Goal: Transaction & Acquisition: Download file/media

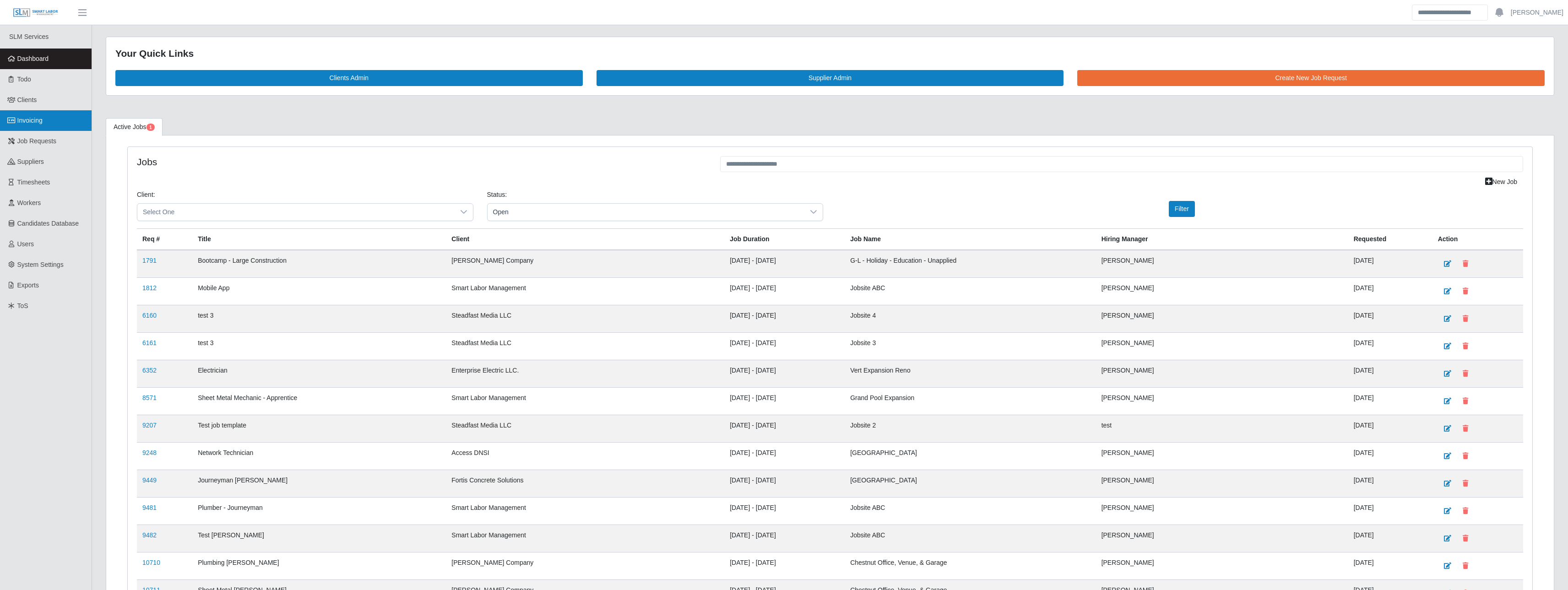
click at [16, 125] on link "Invoicing" at bounding box center [46, 121] width 91 height 21
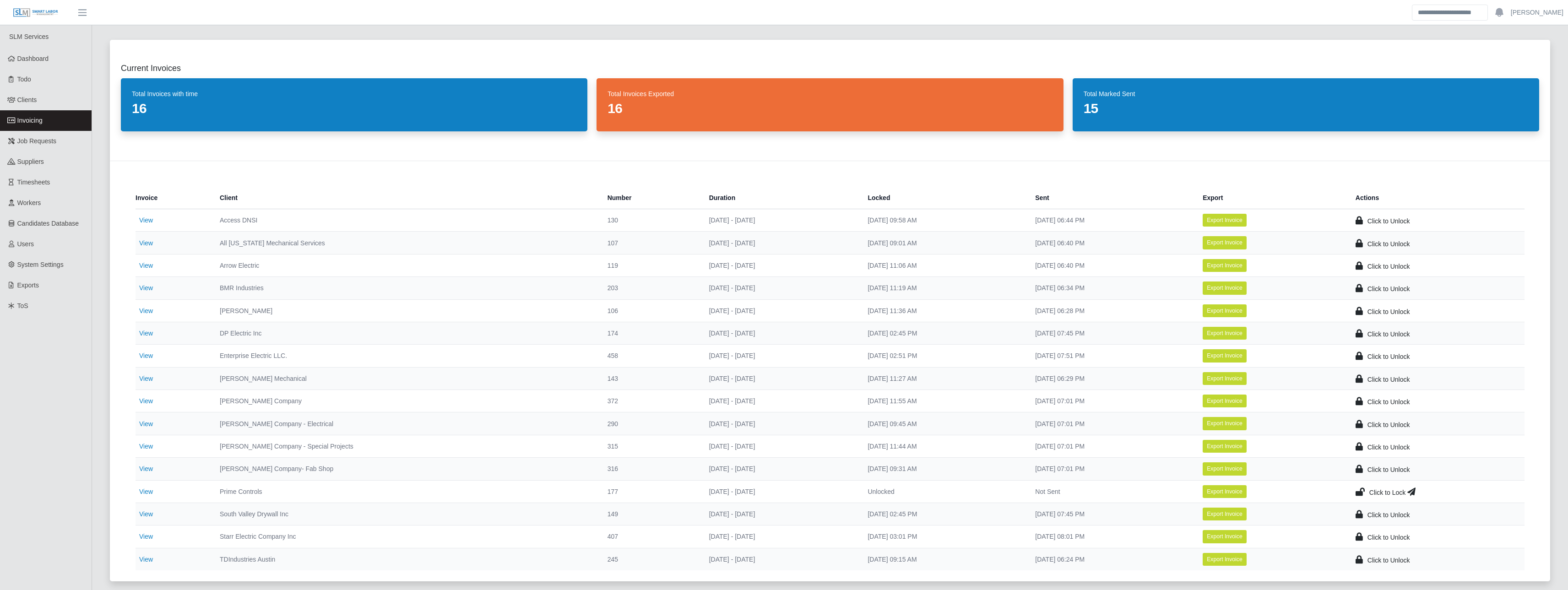
scroll to position [107, 0]
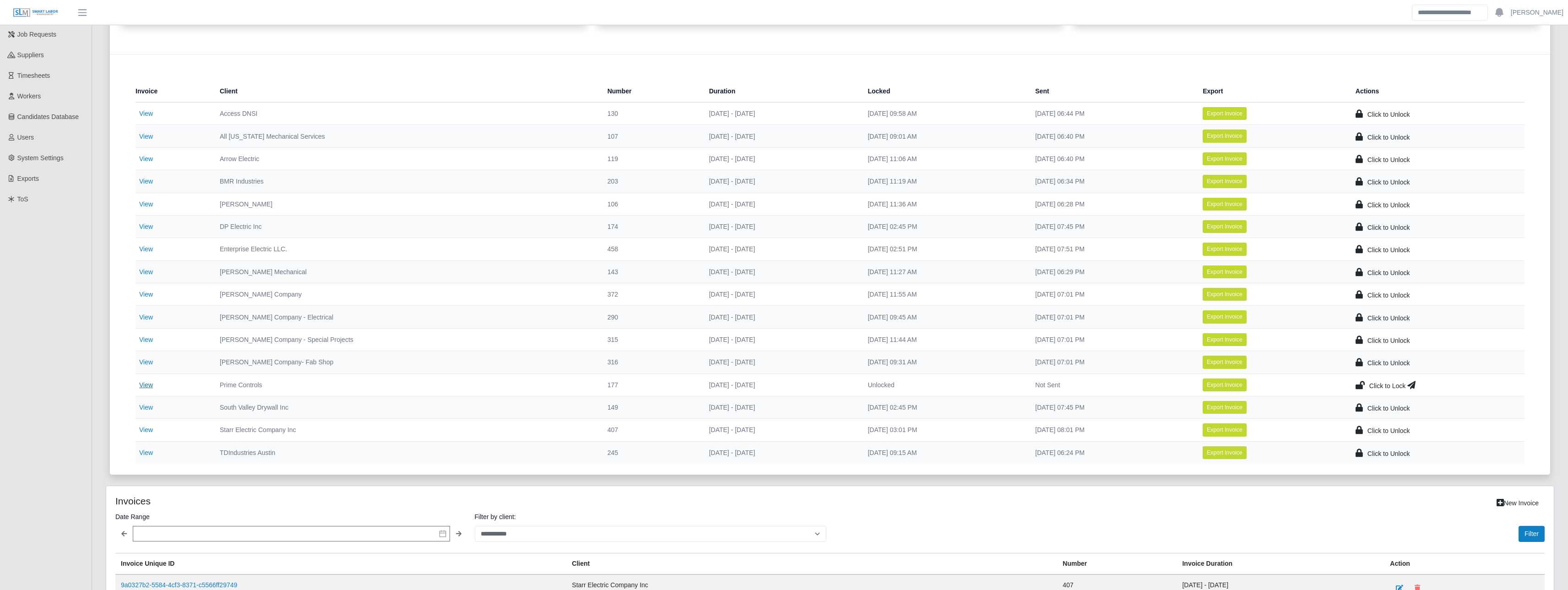
click at [149, 384] on link "View" at bounding box center [146, 385] width 14 height 7
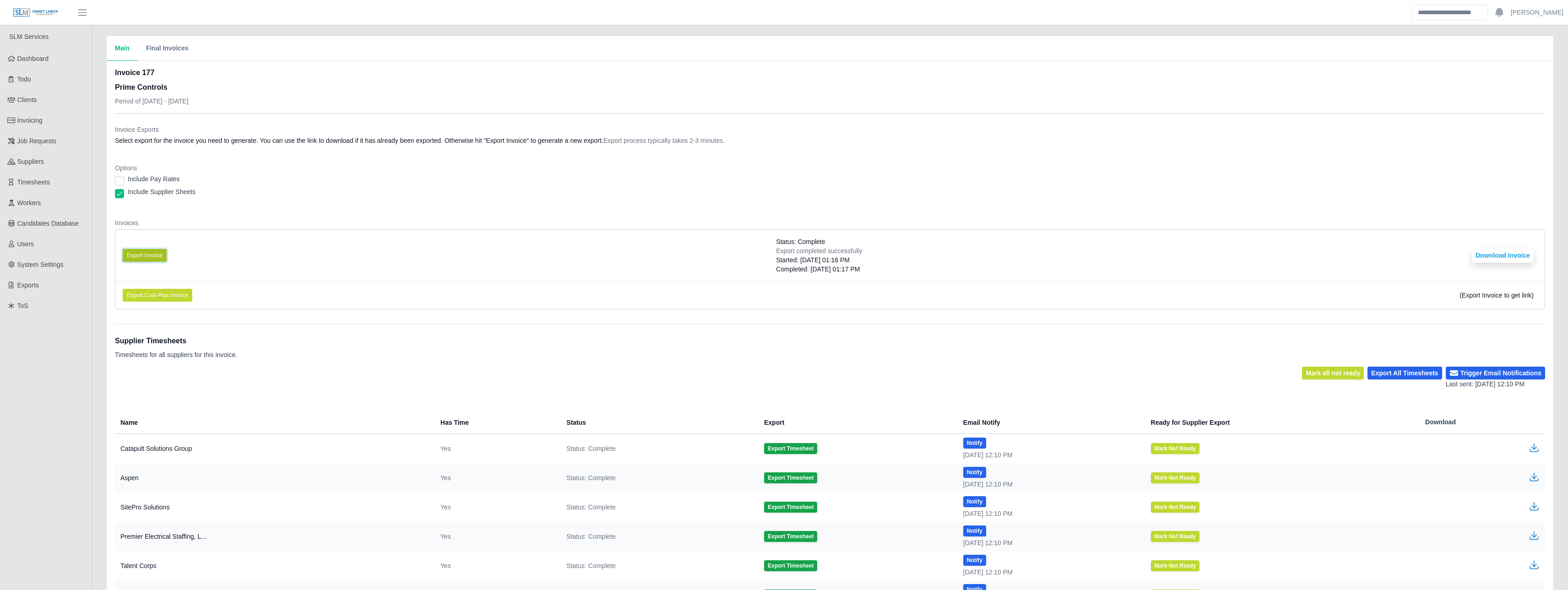
click at [159, 256] on button "Export Invoice" at bounding box center [145, 255] width 44 height 13
click at [1522, 262] on button "Download Invoice" at bounding box center [1503, 256] width 62 height 15
